Goal: Task Accomplishment & Management: Complete application form

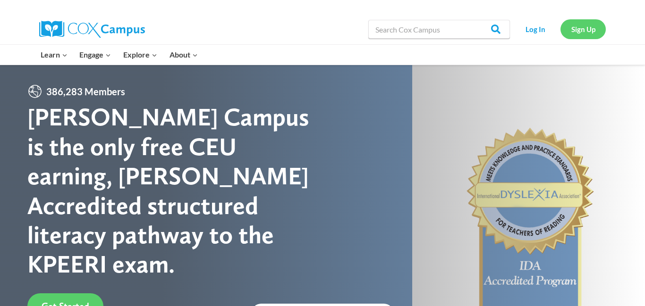
click at [580, 31] on link "Sign Up" at bounding box center [583, 28] width 45 height 19
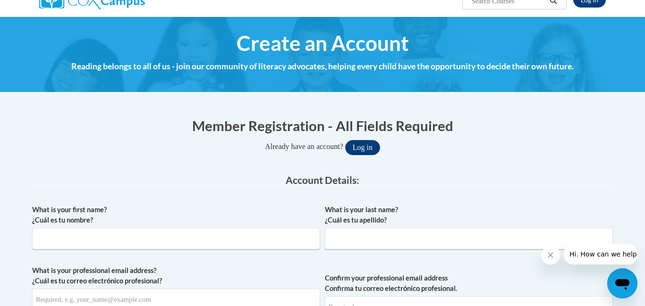
scroll to position [94, 0]
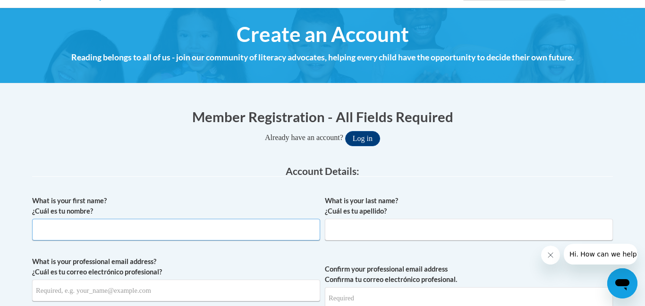
click at [222, 232] on input "What is your first name? ¿Cuál es tu nombre?" at bounding box center [176, 230] width 288 height 22
type input "La'Tesha"
click at [370, 235] on input "What is your last name? ¿Cuál es tu apellido?" at bounding box center [469, 230] width 288 height 22
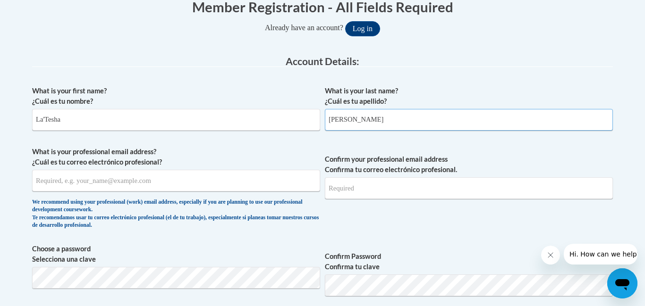
scroll to position [205, 0]
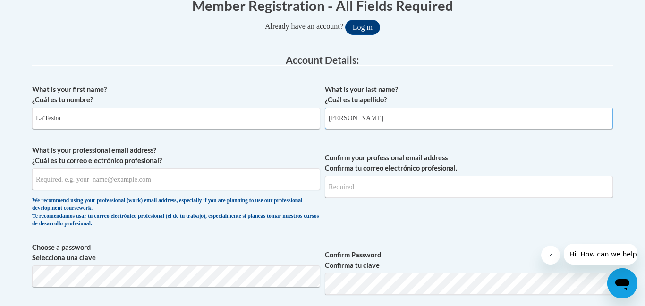
type input "[PERSON_NAME]"
click at [82, 182] on input "What is your professional email address? ¿Cuál es tu correo electrónico profesi…" at bounding box center [176, 180] width 288 height 22
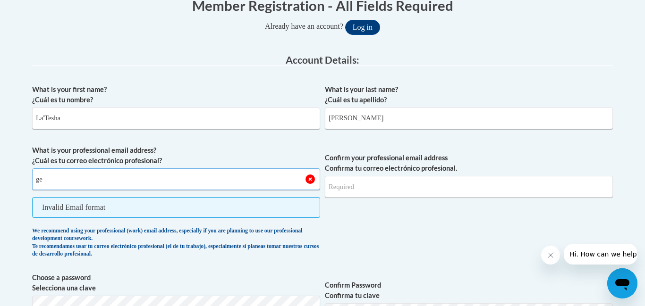
type input "g"
type input "l"
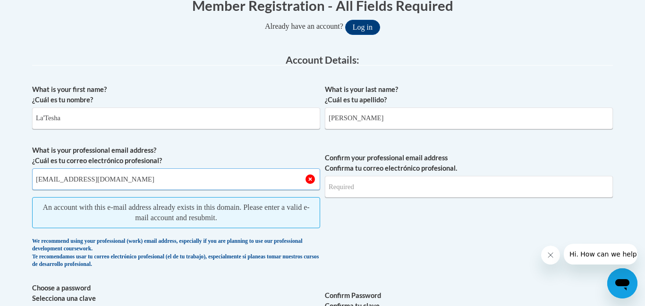
type input "[EMAIL_ADDRESS][DOMAIN_NAME]"
click at [337, 213] on span "Confirm your professional email address Confirma tu correo electrónico profesio…" at bounding box center [469, 209] width 288 height 128
click at [313, 182] on input "[EMAIL_ADDRESS][DOMAIN_NAME]" at bounding box center [176, 180] width 288 height 22
click at [310, 180] on input "[EMAIL_ADDRESS][DOMAIN_NAME]" at bounding box center [176, 180] width 288 height 22
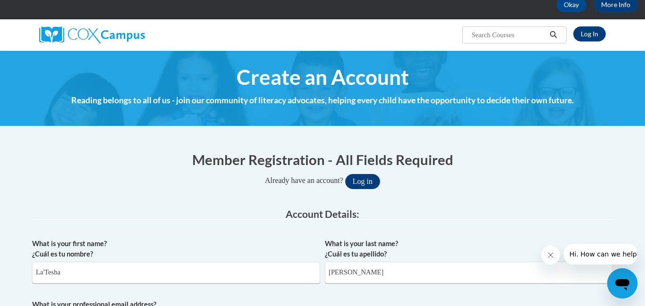
scroll to position [51, 0]
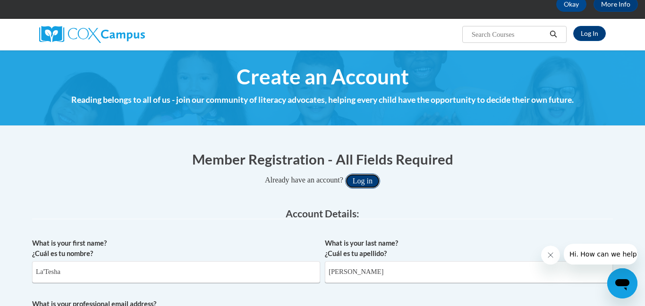
click at [372, 182] on button "Log in" at bounding box center [362, 181] width 35 height 15
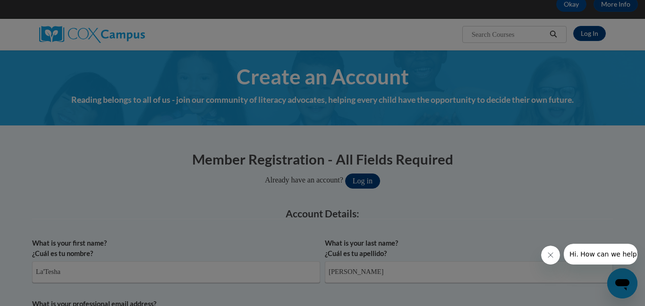
scroll to position [97, 0]
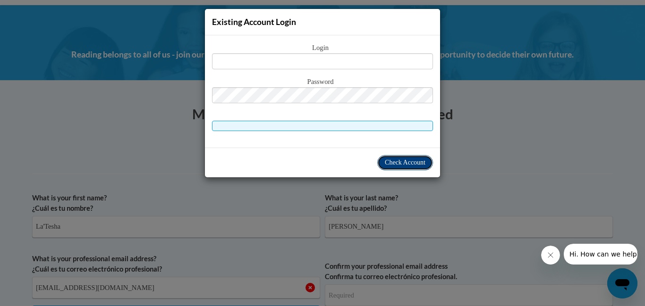
click at [390, 166] on span "Check Account" at bounding box center [405, 162] width 41 height 7
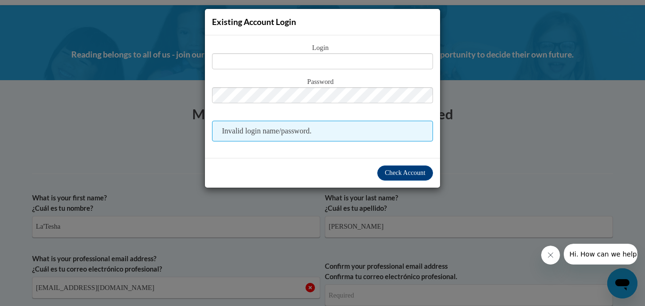
click at [475, 146] on div "Existing Account Login Login Password Invalid login name/password. Check Account" at bounding box center [322, 153] width 645 height 306
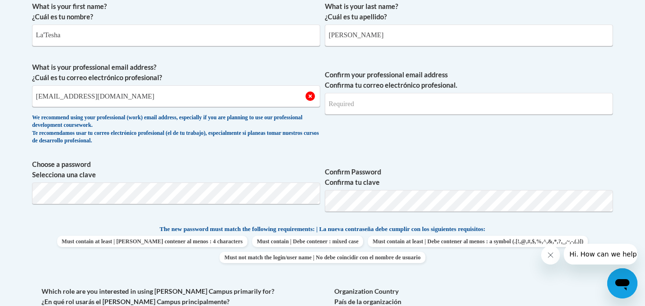
scroll to position [0, 0]
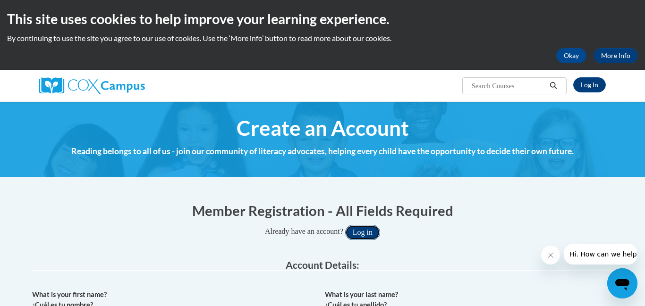
click at [362, 234] on button "Log in" at bounding box center [362, 232] width 35 height 15
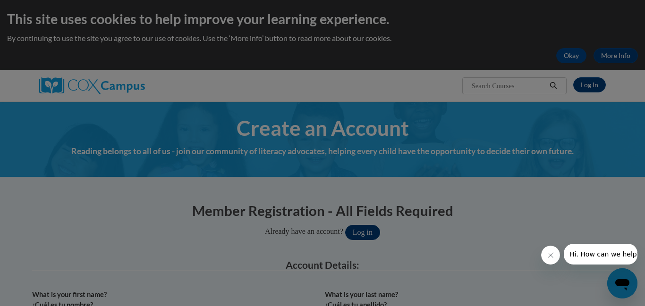
scroll to position [97, 0]
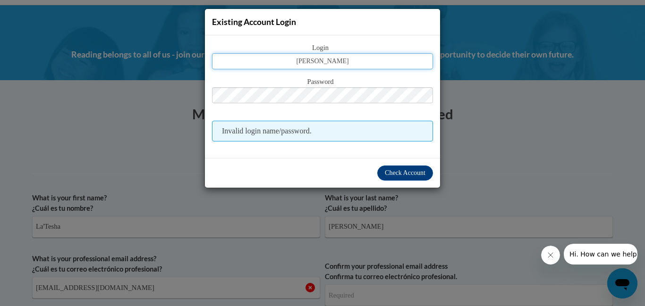
type input "[PERSON_NAME]"
